Goal: Task Accomplishment & Management: Complete application form

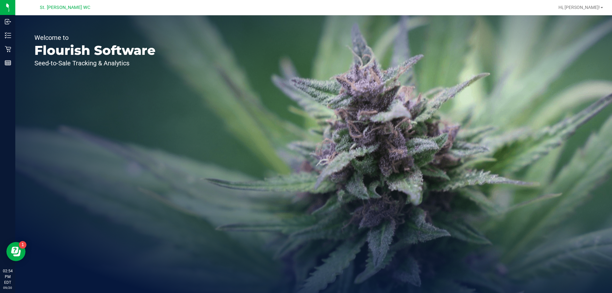
click at [6, 54] on div "Retail" at bounding box center [8, 49] width 13 height 13
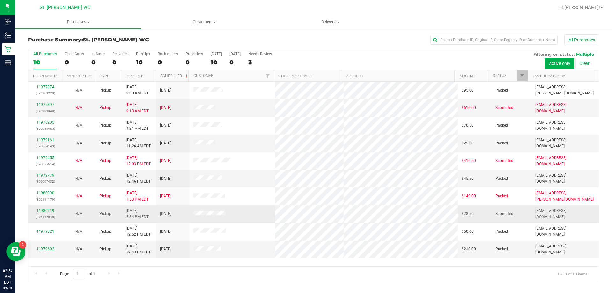
click at [41, 211] on link "11980719" at bounding box center [45, 210] width 18 height 4
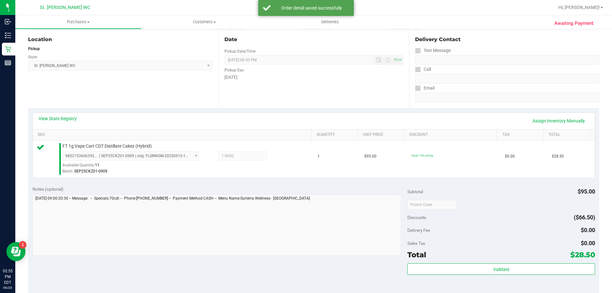
scroll to position [96, 0]
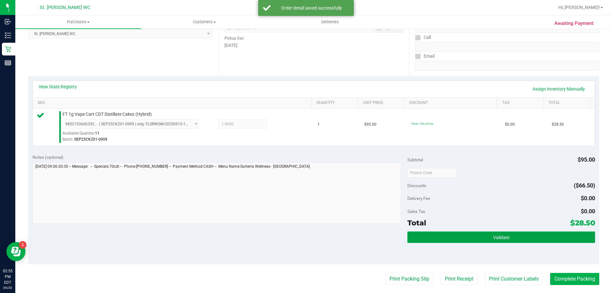
click at [502, 237] on span "Validate" at bounding box center [501, 237] width 16 height 5
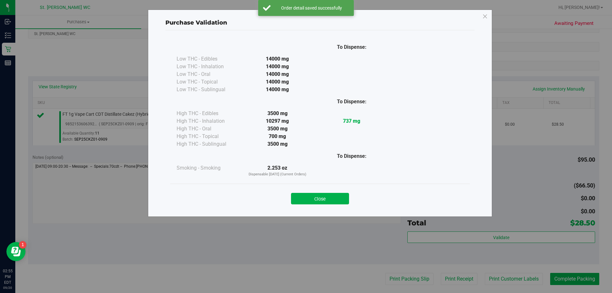
click at [337, 191] on div "Close" at bounding box center [320, 197] width 290 height 16
click at [335, 197] on button "Close" at bounding box center [320, 198] width 58 height 11
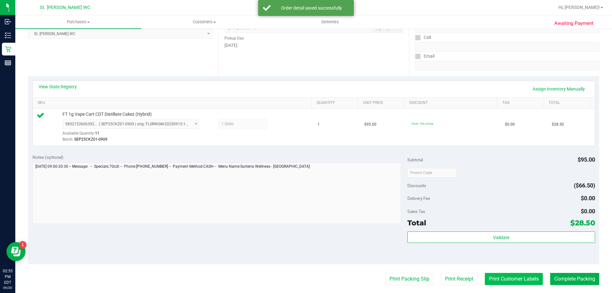
click at [496, 282] on button "Print Customer Labels" at bounding box center [514, 279] width 58 height 12
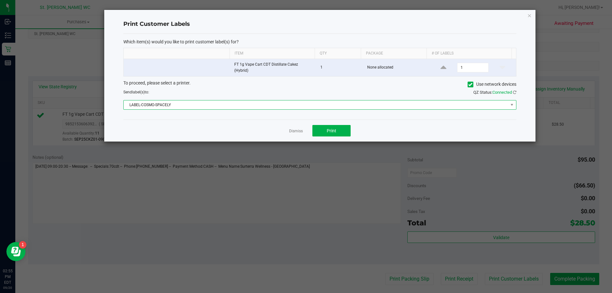
click at [304, 104] on span "LABEL-COSMO-SPACELY" at bounding box center [316, 104] width 384 height 9
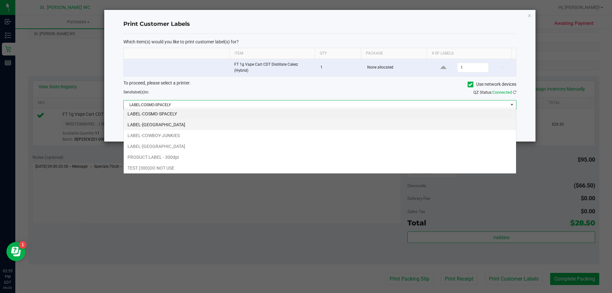
scroll to position [10, 392]
click at [271, 127] on li "LABEL-[GEOGRAPHIC_DATA]" at bounding box center [320, 124] width 392 height 11
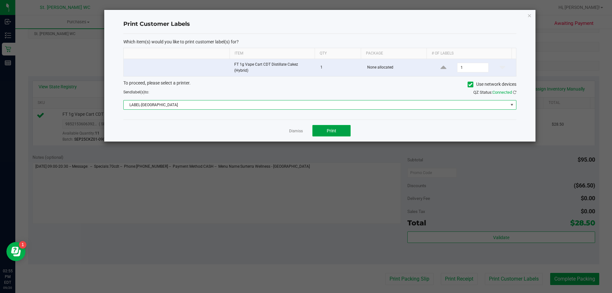
click at [317, 126] on button "Print" at bounding box center [331, 130] width 38 height 11
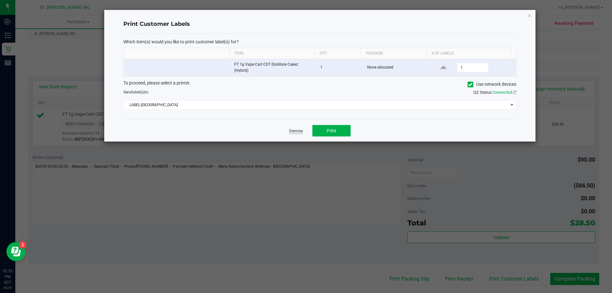
click at [292, 128] on link "Dismiss" at bounding box center [296, 130] width 14 height 5
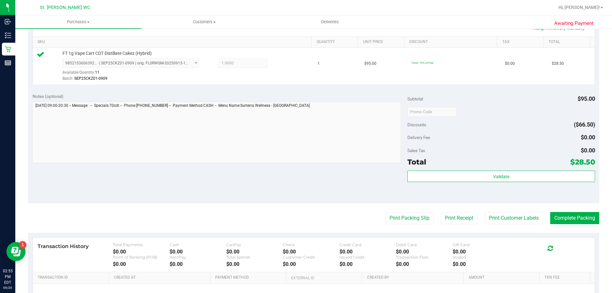
scroll to position [159, 0]
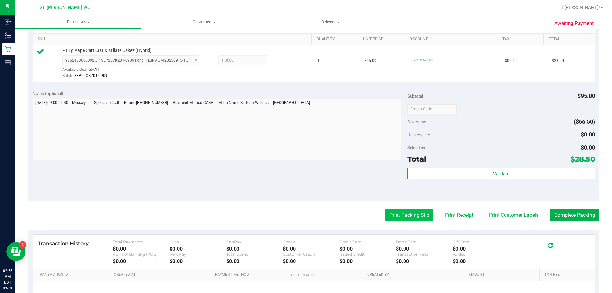
click at [414, 213] on button "Print Packing Slip" at bounding box center [409, 215] width 48 height 12
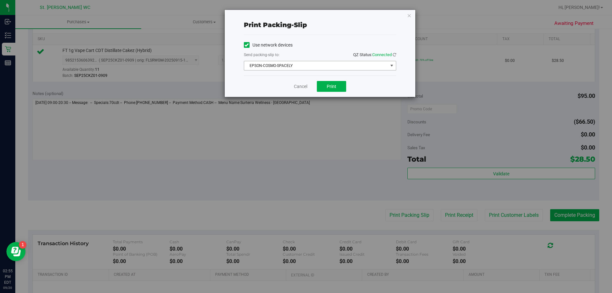
click at [310, 66] on span "EPSON-COSMO-SPACELY" at bounding box center [316, 65] width 144 height 9
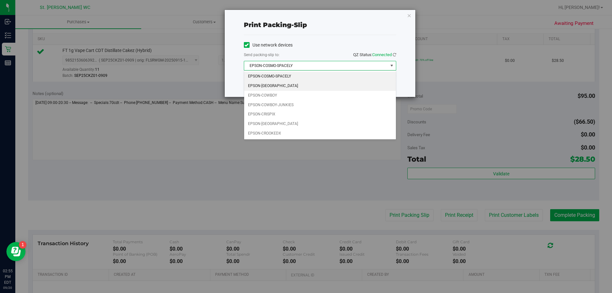
click at [305, 84] on li "EPSON-[GEOGRAPHIC_DATA]" at bounding box center [320, 86] width 152 height 10
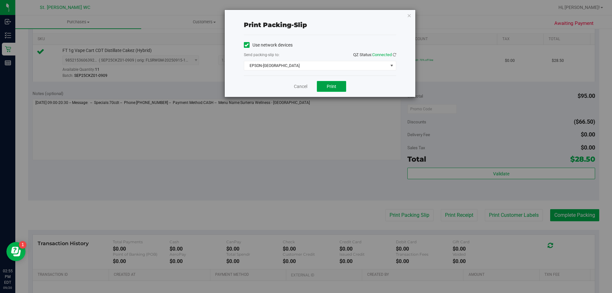
click at [327, 87] on span "Print" at bounding box center [332, 86] width 10 height 5
click at [297, 87] on link "Cancel" at bounding box center [300, 86] width 13 height 7
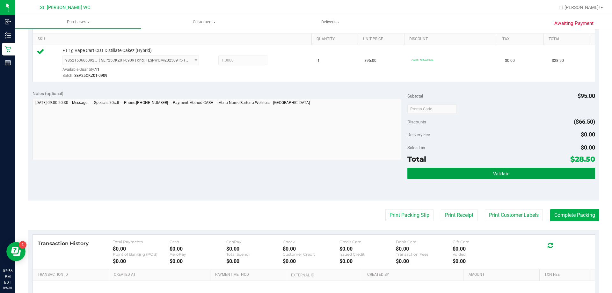
click at [433, 171] on button "Validate" at bounding box center [500, 173] width 187 height 11
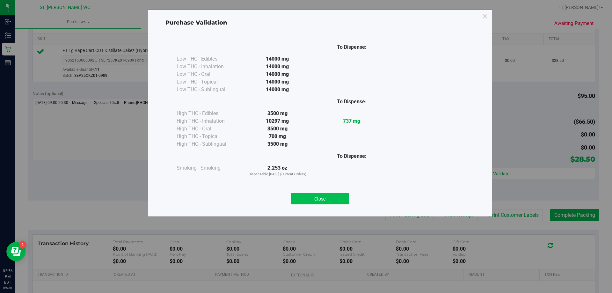
click at [312, 199] on button "Close" at bounding box center [320, 198] width 58 height 11
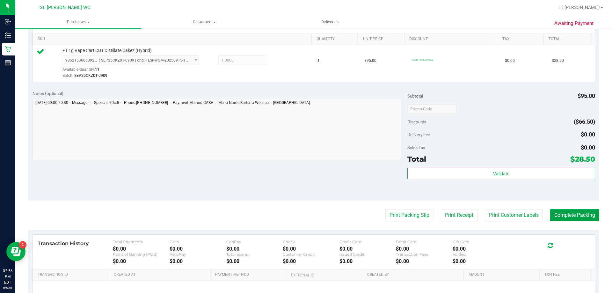
click at [565, 212] on button "Complete Packing" at bounding box center [574, 215] width 49 height 12
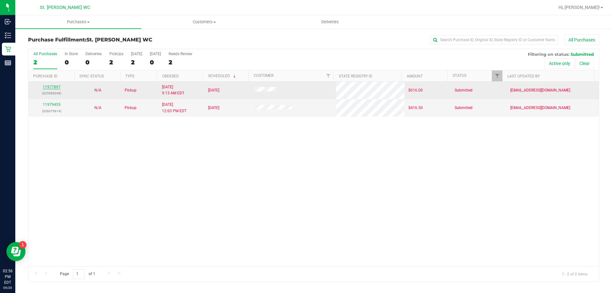
click at [47, 87] on link "11977897" at bounding box center [52, 87] width 18 height 4
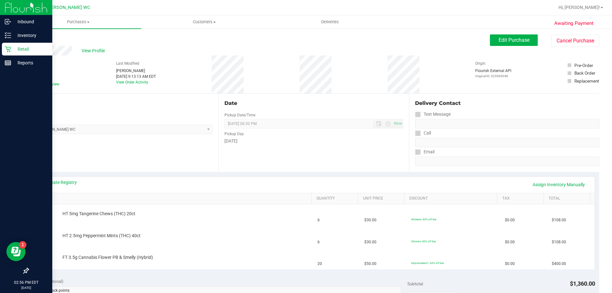
click at [2, 50] on div "Retail" at bounding box center [27, 49] width 50 height 13
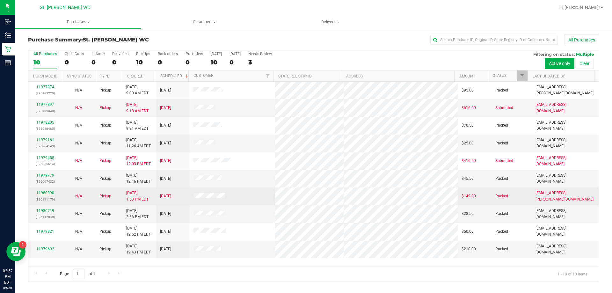
click at [42, 195] on link "11980090" at bounding box center [45, 193] width 18 height 4
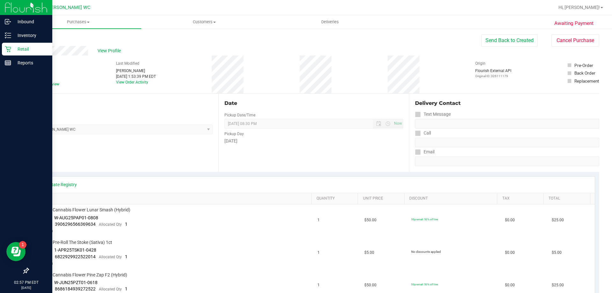
click at [27, 51] on p "Retail" at bounding box center [30, 49] width 38 height 8
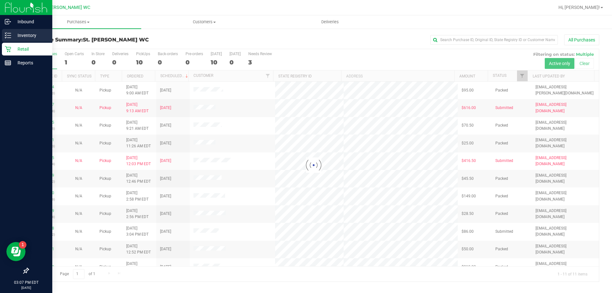
click at [8, 35] on icon at bounding box center [8, 35] width 6 height 6
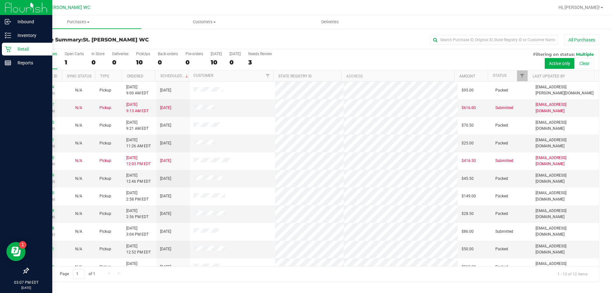
click at [26, 54] on div "Retail" at bounding box center [27, 49] width 50 height 13
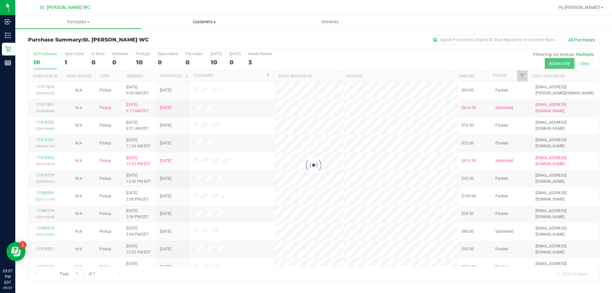
click at [209, 19] on span "Customers" at bounding box center [203, 22] width 125 height 6
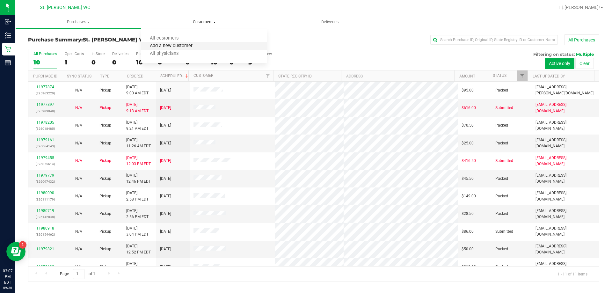
click at [189, 47] on span "Add a new customer" at bounding box center [171, 45] width 60 height 5
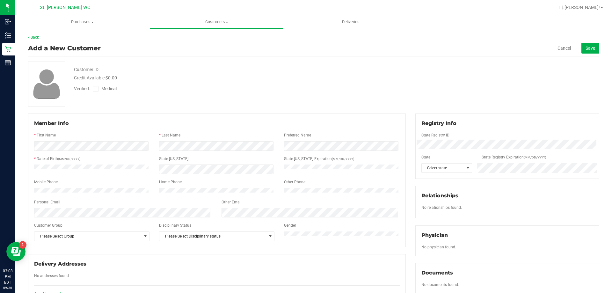
click at [559, 45] on div "Cancel Save" at bounding box center [519, 48] width 159 height 11
click at [558, 54] on div "Add a New Customer Cancel Save" at bounding box center [313, 48] width 571 height 16
click at [557, 49] on link "Cancel" at bounding box center [563, 48] width 13 height 6
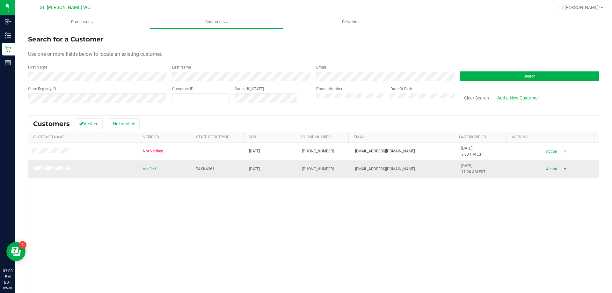
click at [562, 167] on span "select" at bounding box center [564, 168] width 5 height 5
click at [550, 192] on li "Create new purchase" at bounding box center [553, 193] width 43 height 18
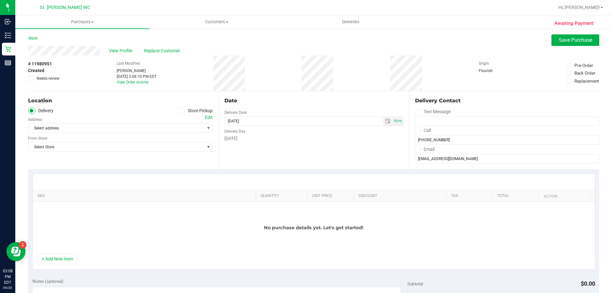
click at [184, 112] on label "Store Pickup" at bounding box center [195, 110] width 35 height 7
click at [0, 0] on input "Store Pickup" at bounding box center [0, 0] width 0 height 0
click at [184, 125] on span "Select Store" at bounding box center [116, 128] width 176 height 9
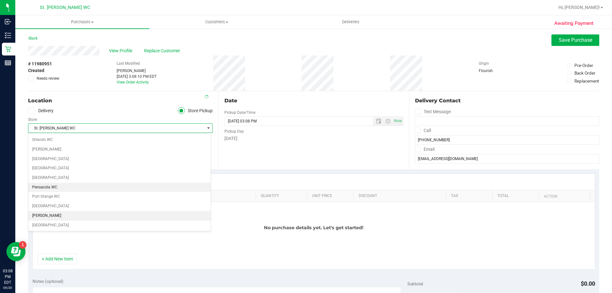
scroll to position [331, 0]
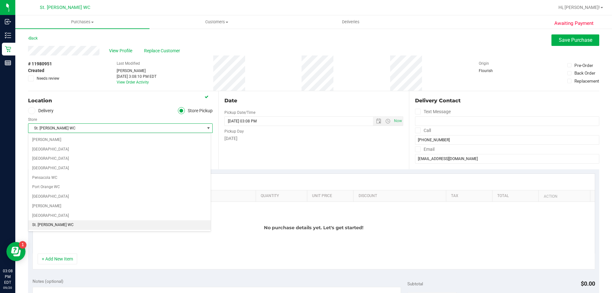
click at [69, 225] on li "St. [PERSON_NAME] WC" at bounding box center [119, 225] width 182 height 10
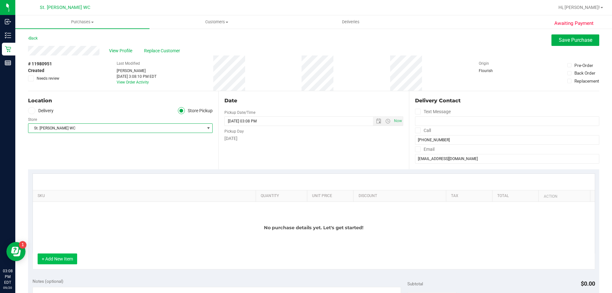
click at [63, 256] on button "+ Add New Item" at bounding box center [58, 258] width 40 height 11
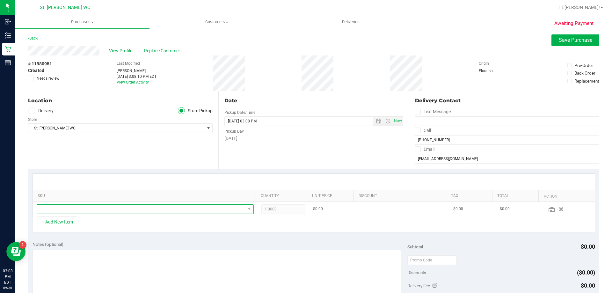
click at [94, 211] on span "NO DATA FOUND" at bounding box center [141, 209] width 208 height 9
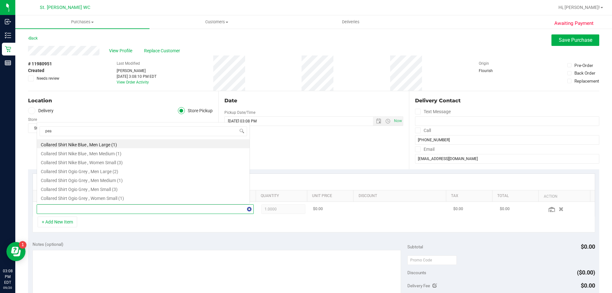
scroll to position [0, 0]
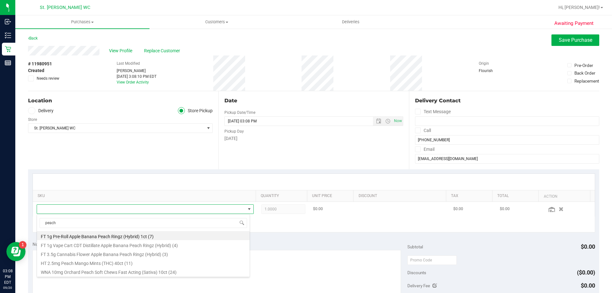
type input "peach"
click at [103, 256] on li "FT 3.5g Cannabis Flower Apple Banana Peach Ringz (Hybrid) (3)" at bounding box center [143, 253] width 212 height 9
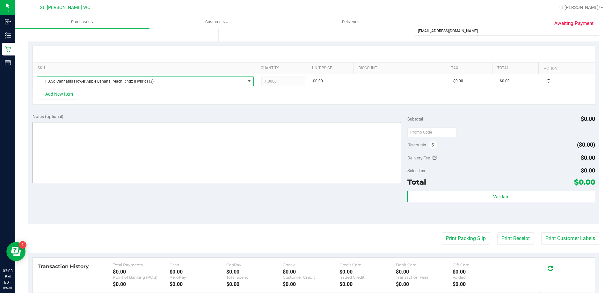
scroll to position [191, 0]
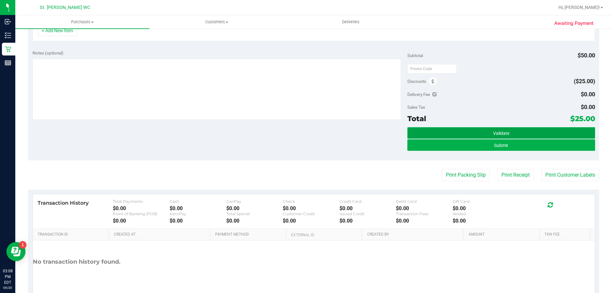
click at [536, 129] on button "Validate" at bounding box center [500, 132] width 187 height 11
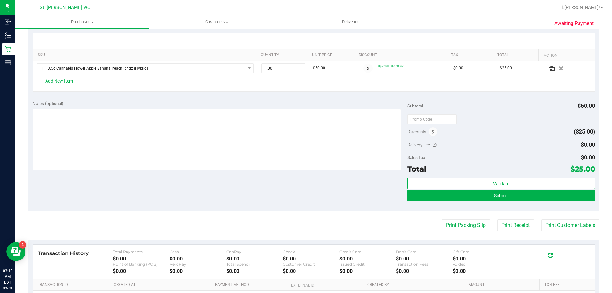
scroll to position [96, 0]
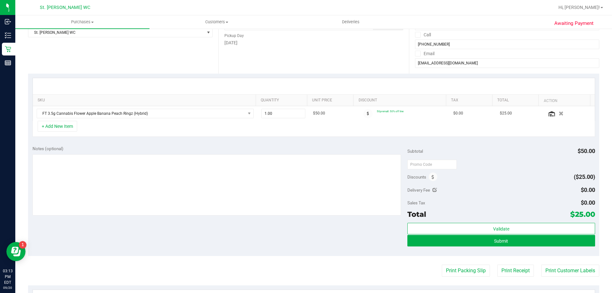
click at [297, 143] on div "Notes (optional) Subtotal $50.00 Discounts ($25.00) Delivery Fee $0.00 Sales Ta…" at bounding box center [313, 198] width 571 height 115
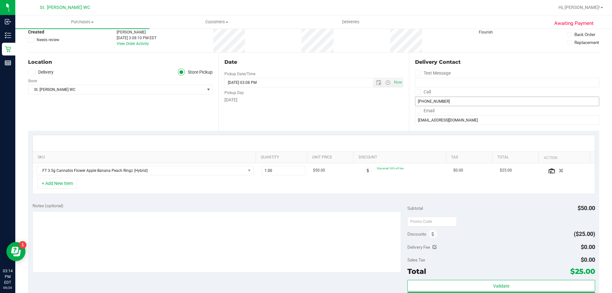
scroll to position [0, 0]
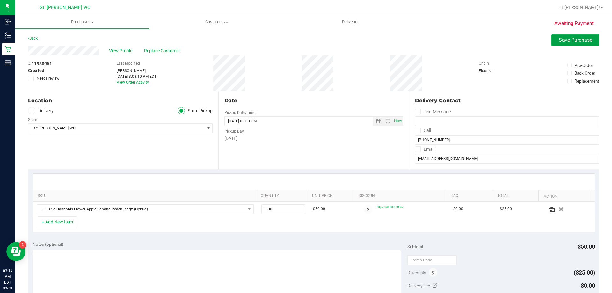
click at [562, 36] on button "Save Purchase" at bounding box center [575, 39] width 48 height 11
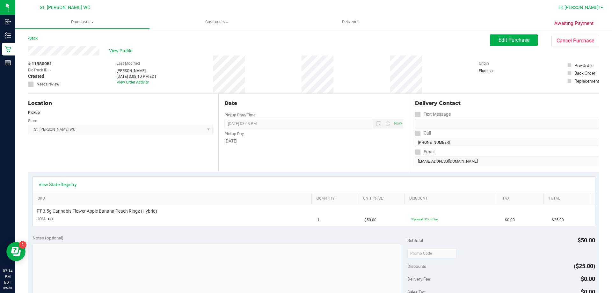
click at [578, 5] on link "Hi, [PERSON_NAME]!" at bounding box center [581, 7] width 50 height 7
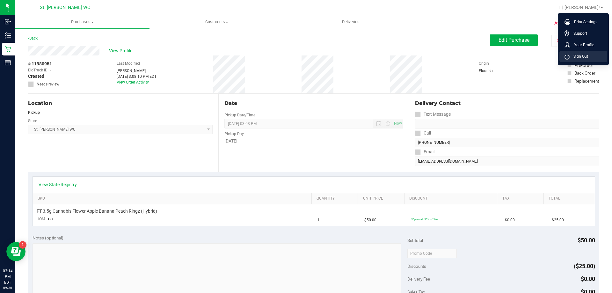
click at [580, 54] on span "Sign Out" at bounding box center [578, 56] width 18 height 6
